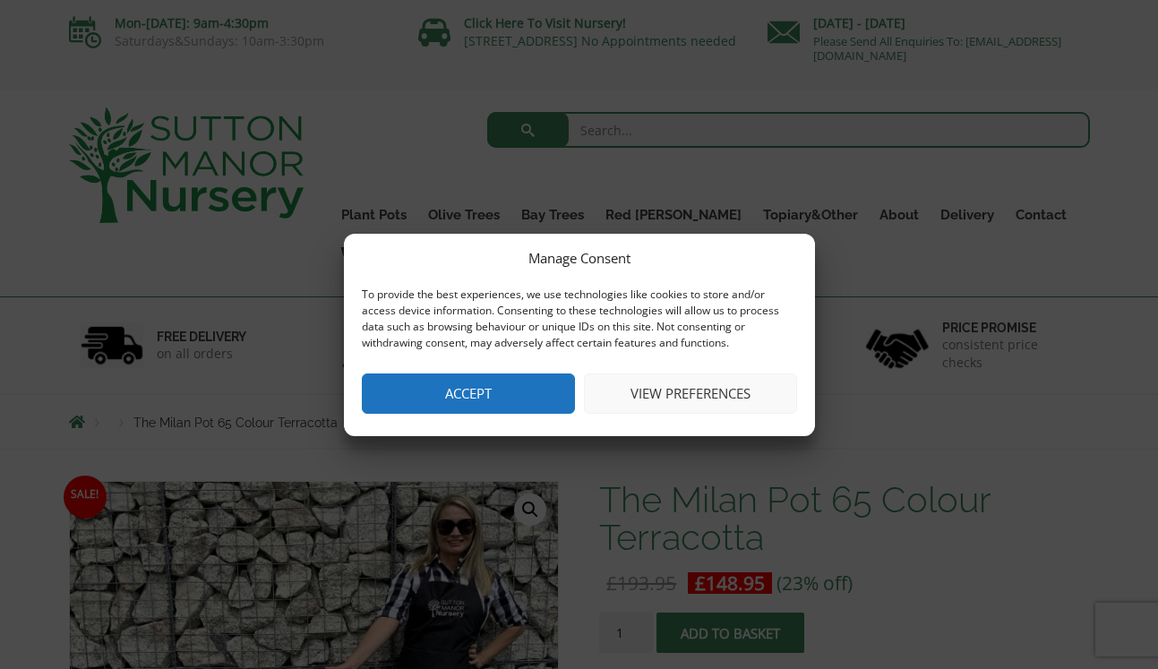
click at [528, 387] on button "Accept" at bounding box center [468, 394] width 213 height 40
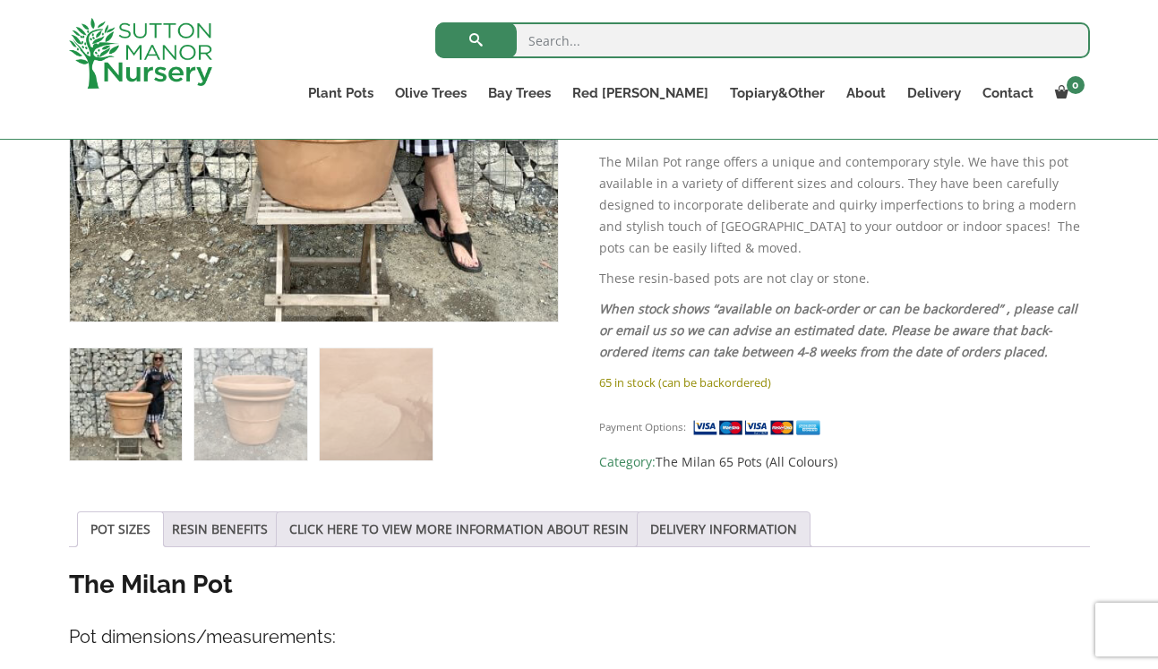
scroll to position [585, 0]
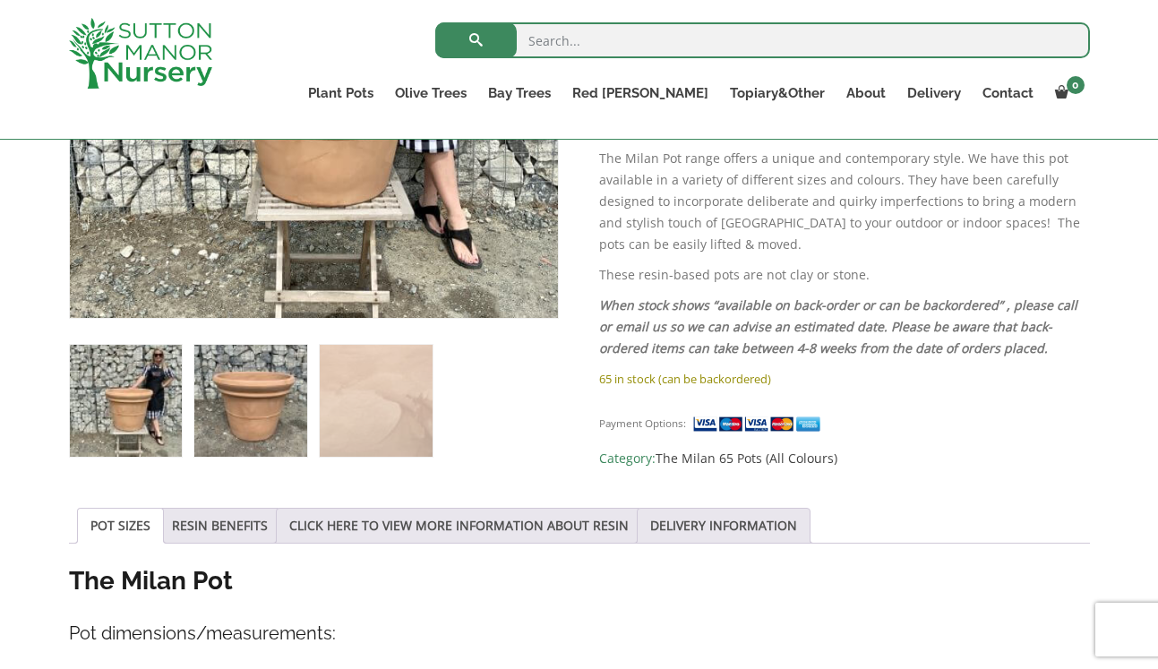
click at [274, 408] on img at bounding box center [250, 401] width 112 height 112
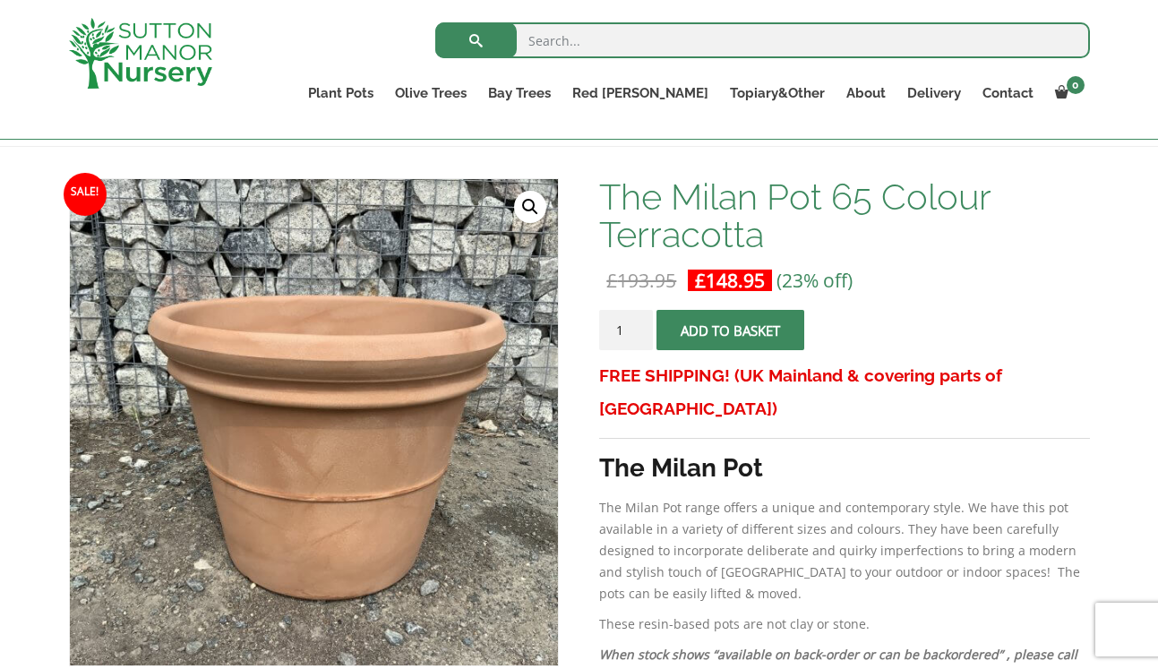
scroll to position [196, 0]
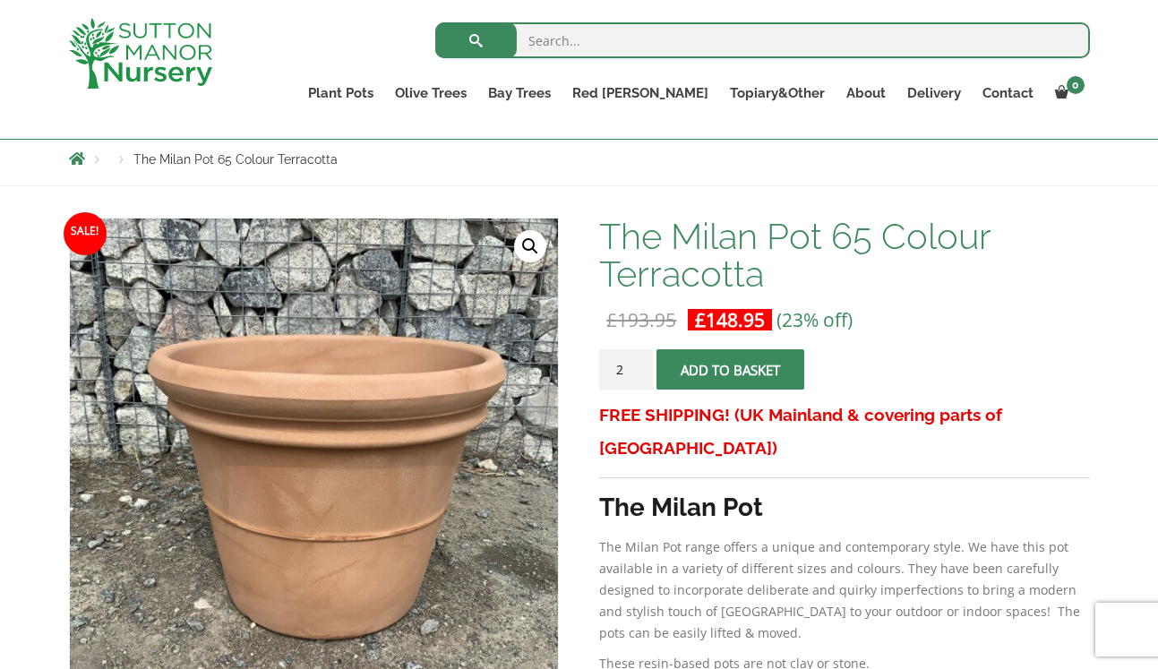
click at [640, 364] on input "2" at bounding box center [626, 369] width 54 height 40
click at [640, 364] on input "3" at bounding box center [626, 369] width 54 height 40
type input "4"
click at [640, 364] on input "4" at bounding box center [626, 369] width 54 height 40
click at [692, 365] on button "Add to basket" at bounding box center [731, 369] width 148 height 40
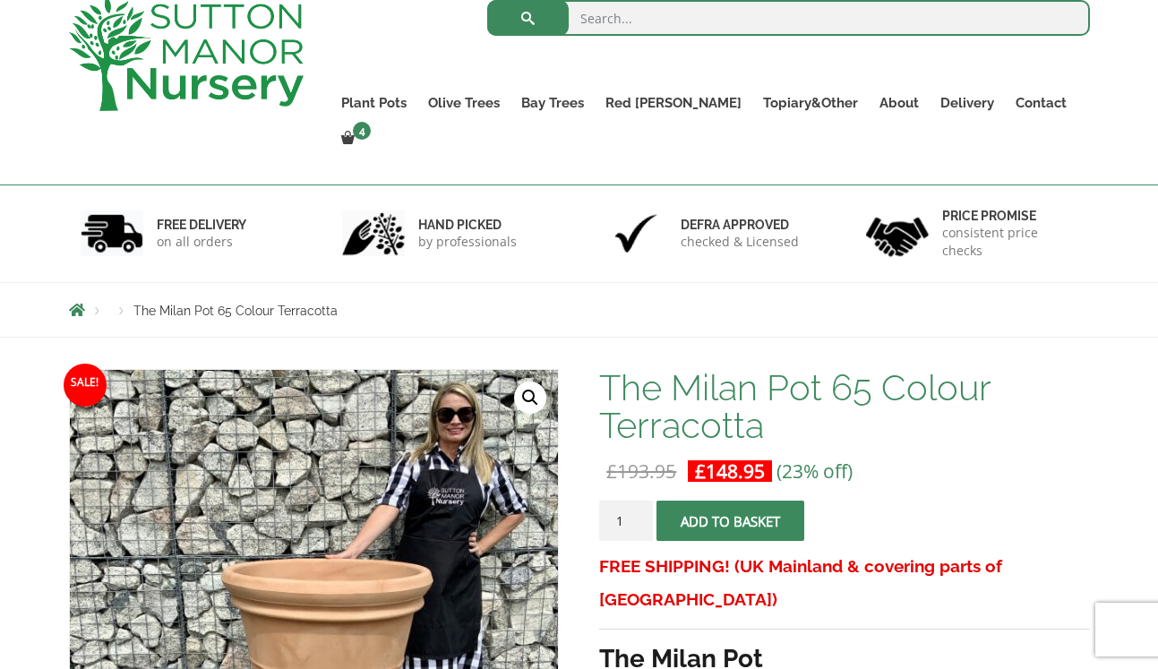
scroll to position [74, 0]
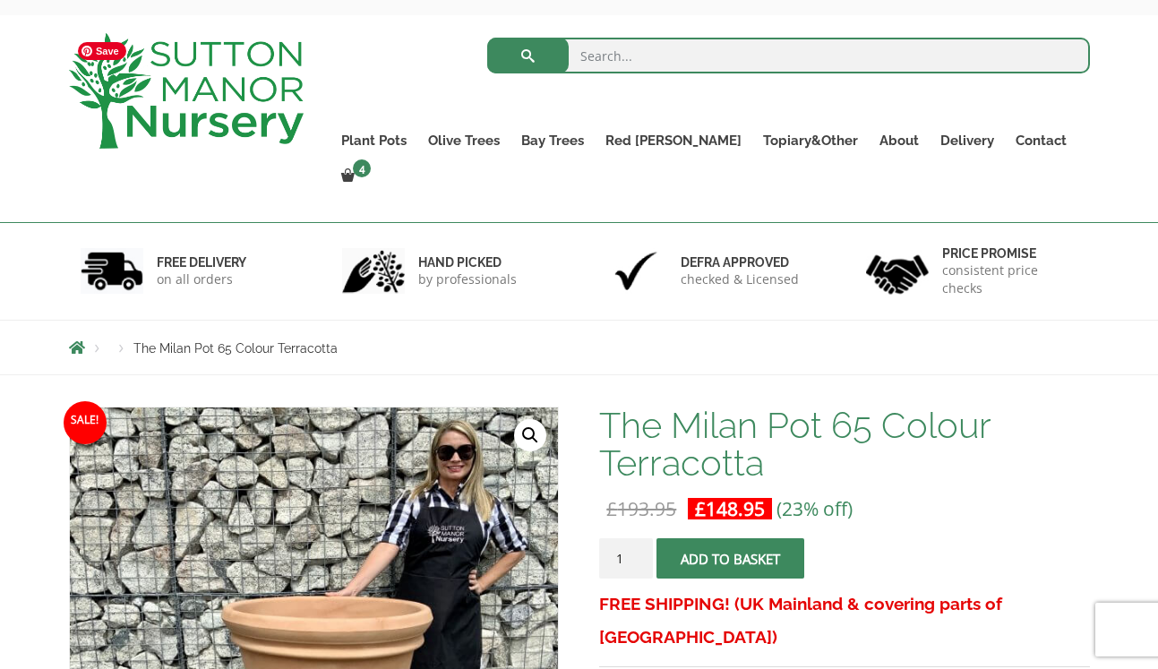
click at [232, 122] on img at bounding box center [186, 91] width 235 height 116
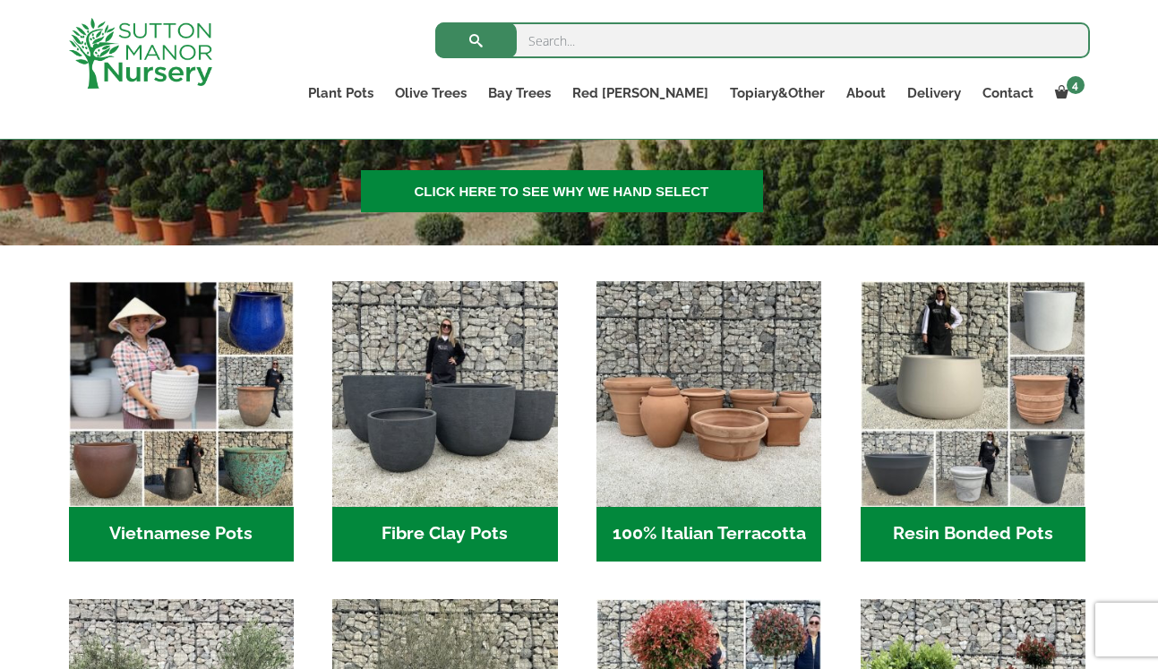
scroll to position [521, 0]
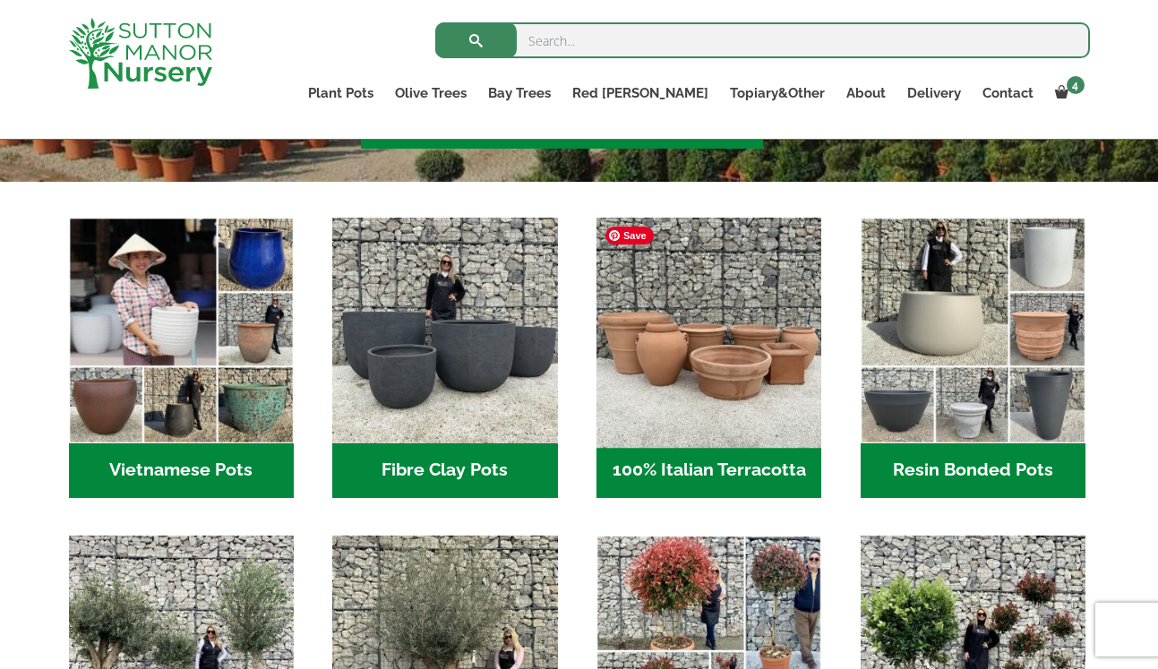
click at [725, 344] on img "Visit product category 100% Italian Terracotta" at bounding box center [709, 330] width 236 height 236
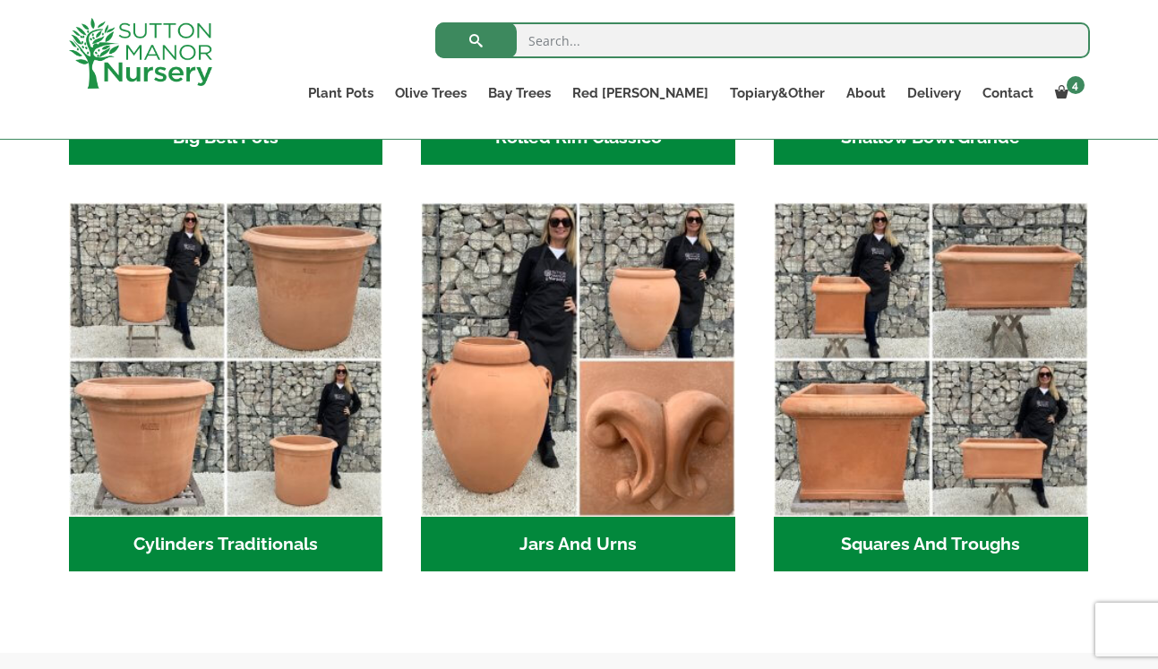
scroll to position [919, 0]
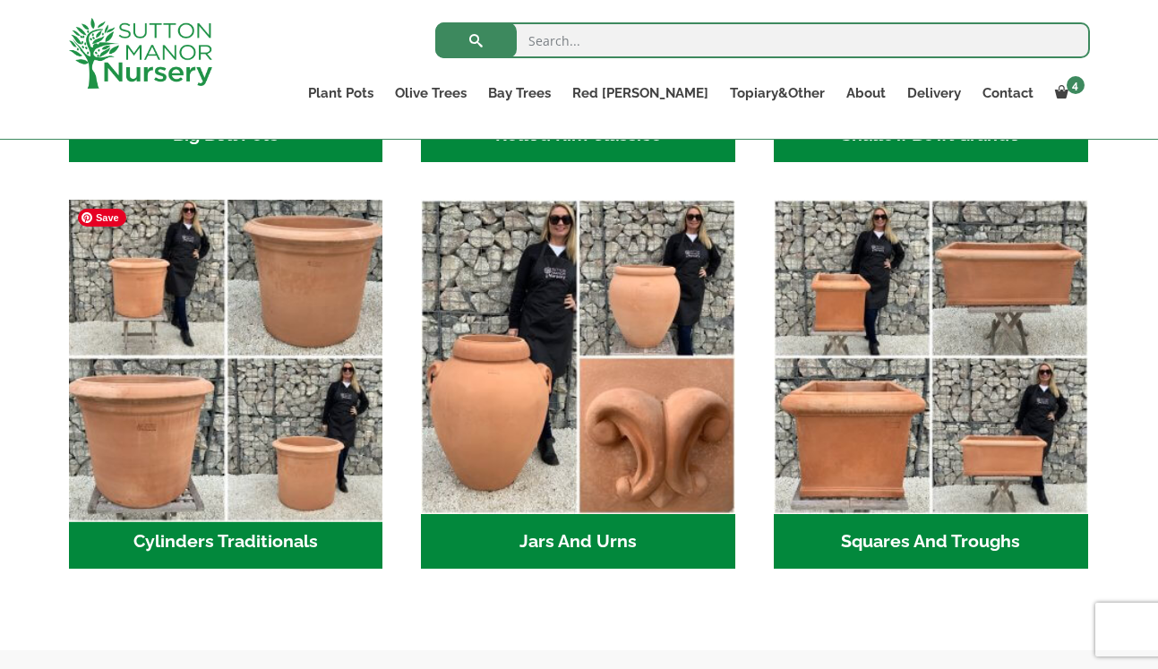
click at [220, 443] on img "Visit product category Cylinders Traditionals" at bounding box center [226, 358] width 330 height 330
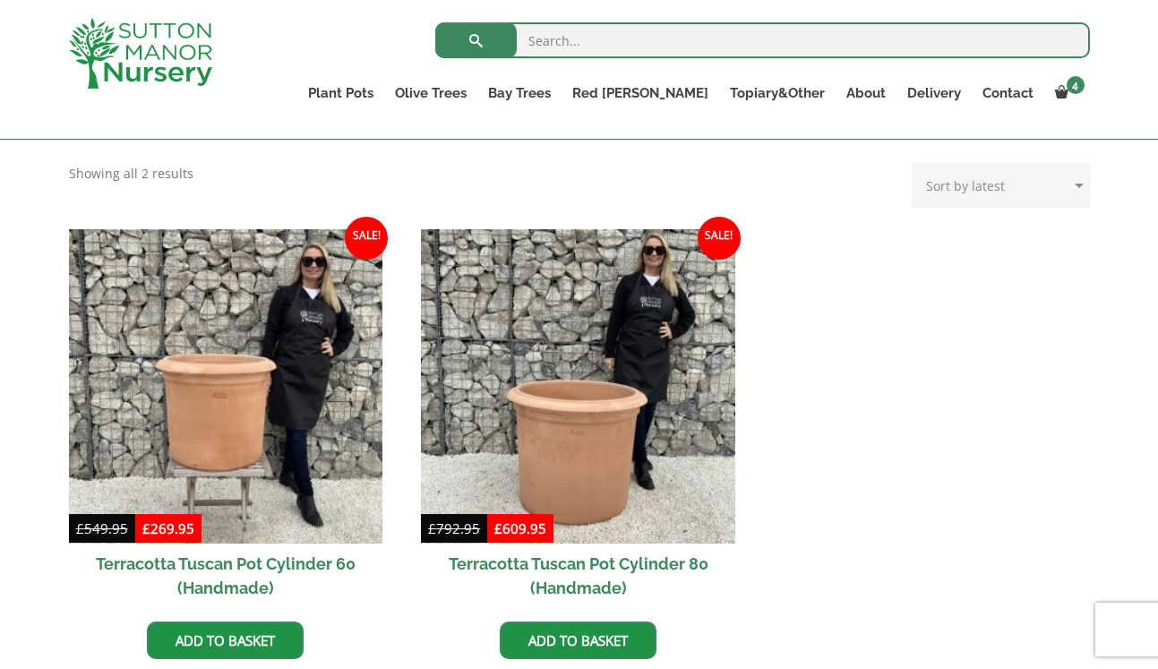
scroll to position [721, 0]
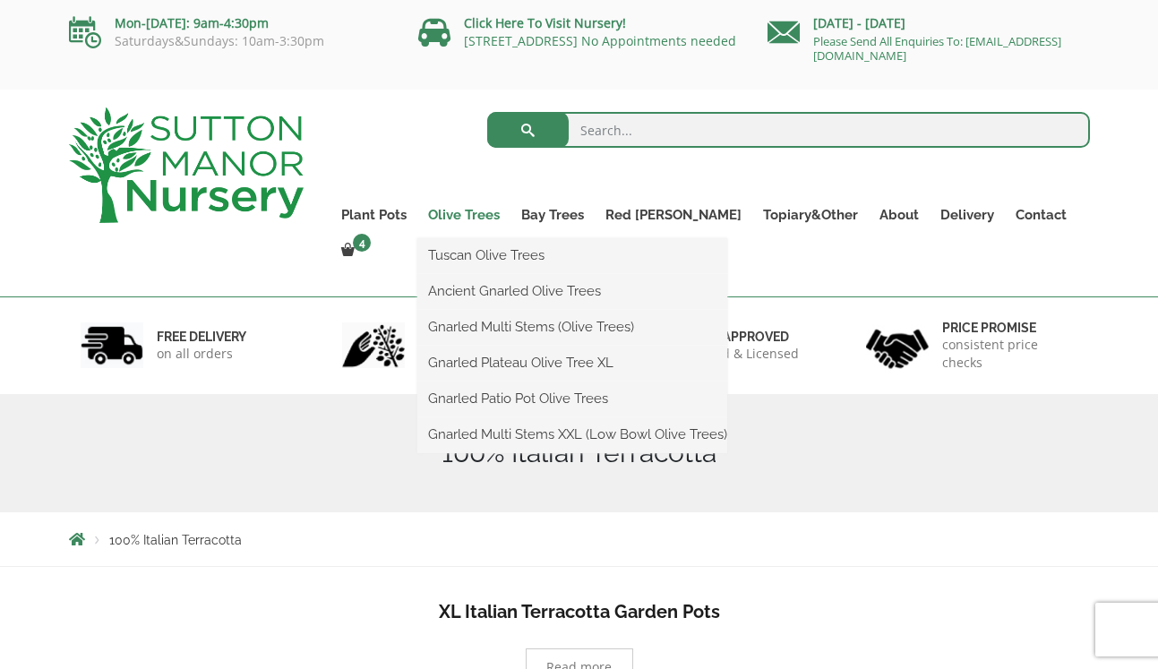
click at [495, 210] on link "Olive Trees" at bounding box center [463, 214] width 93 height 25
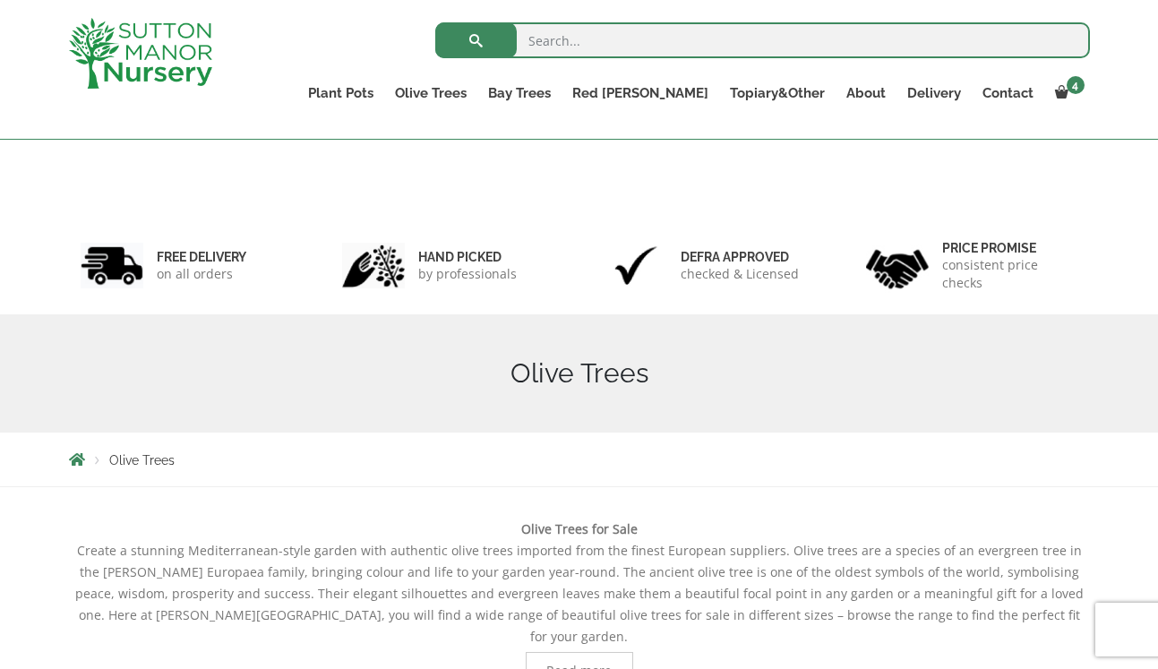
scroll to position [109, 0]
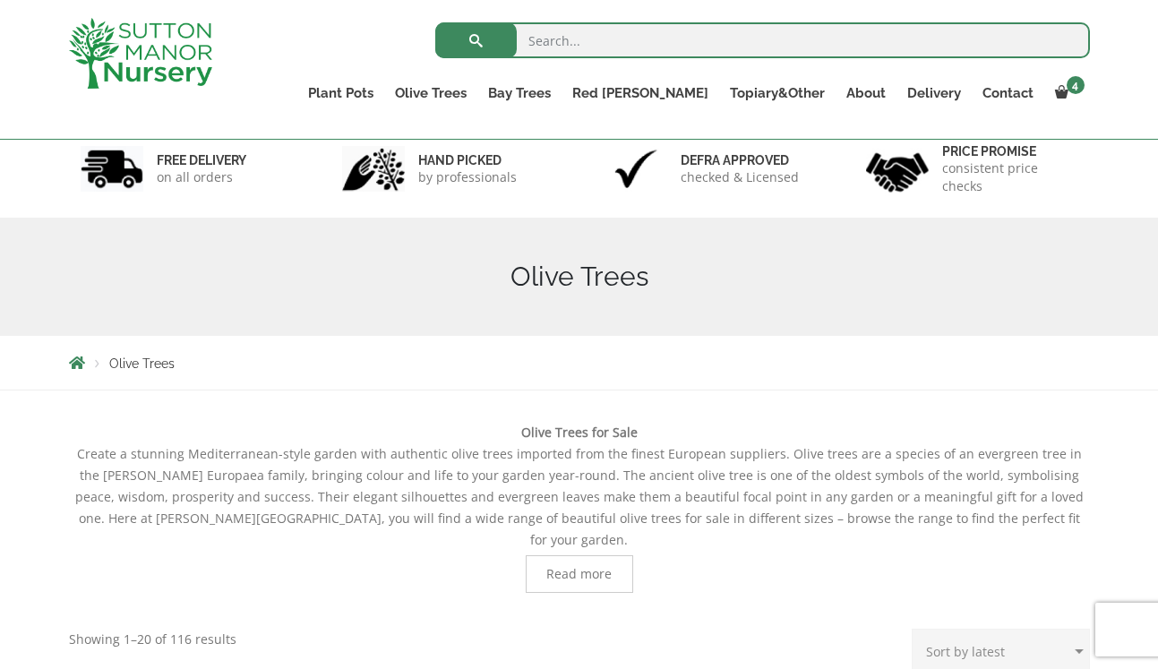
click at [71, 61] on img at bounding box center [140, 53] width 143 height 71
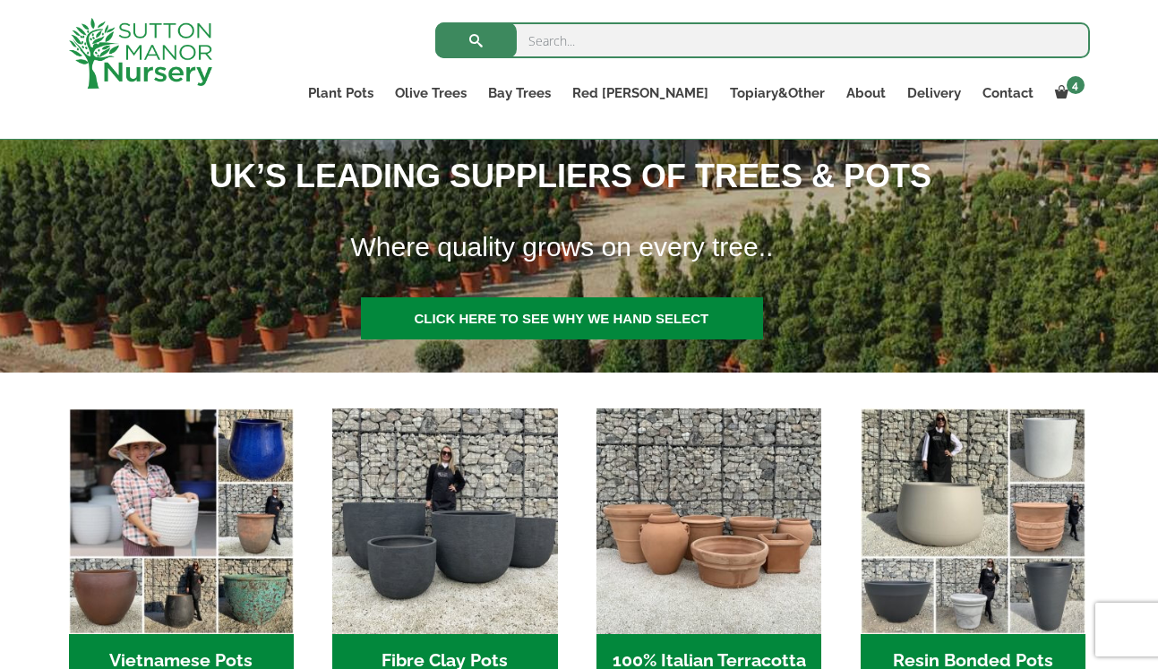
scroll to position [324, 0]
